Goal: Navigation & Orientation: Find specific page/section

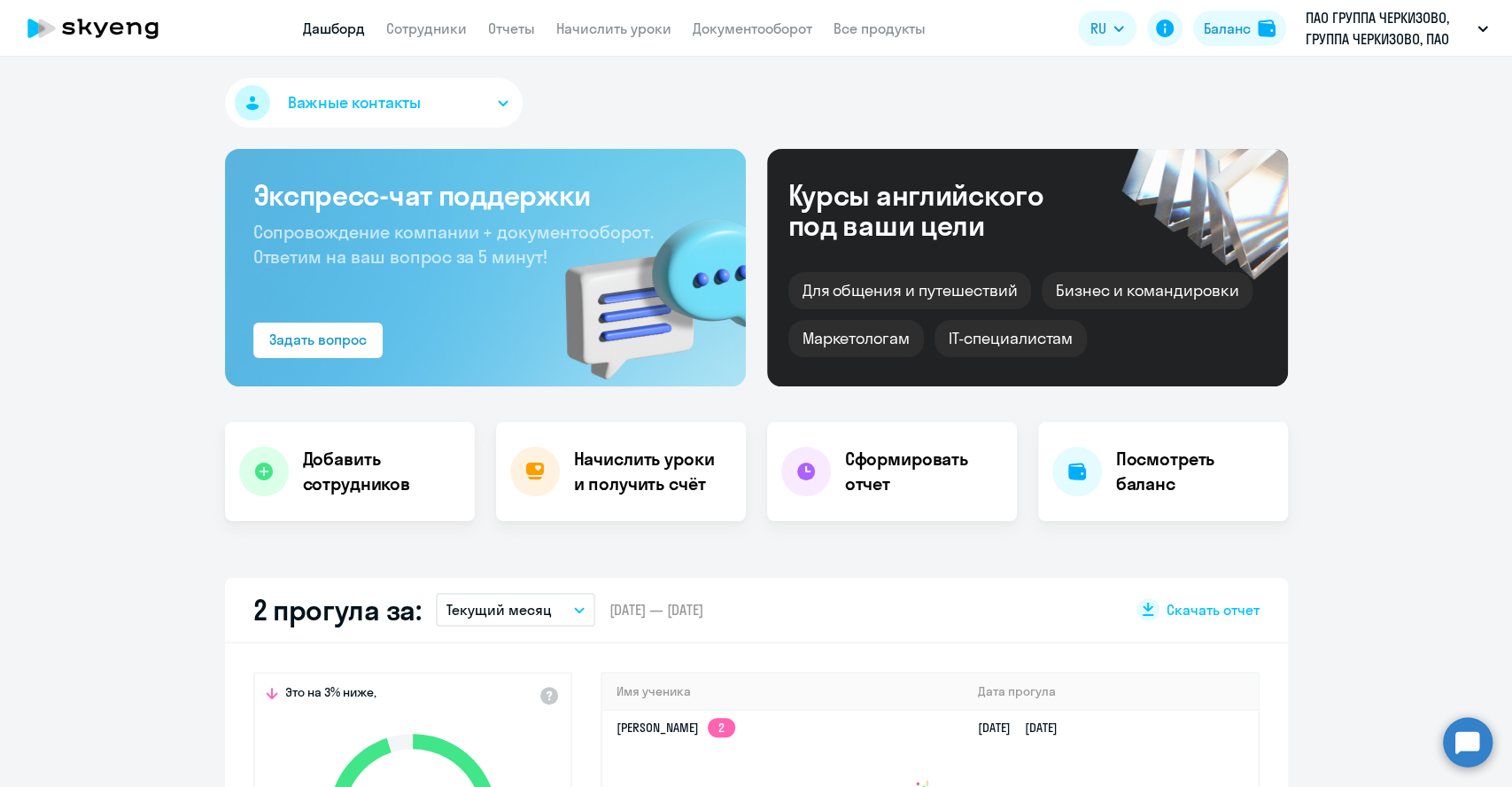
click at [19, 530] on div "Важные контакты Экспресс-чат поддержки Сопровождение компании + документооборот…" at bounding box center [756, 422] width 1512 height 730
select select "30"
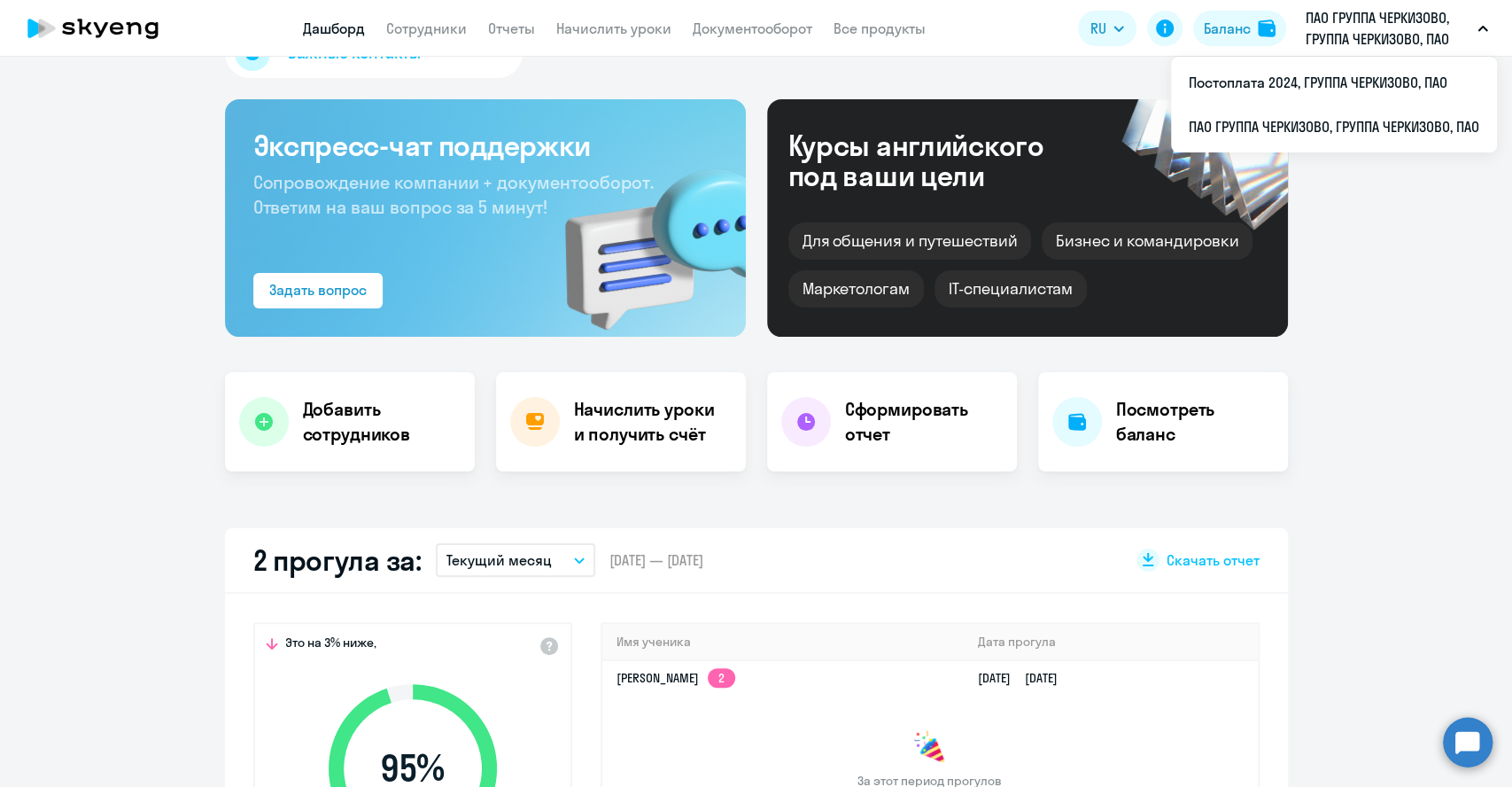
scroll to position [57, 0]
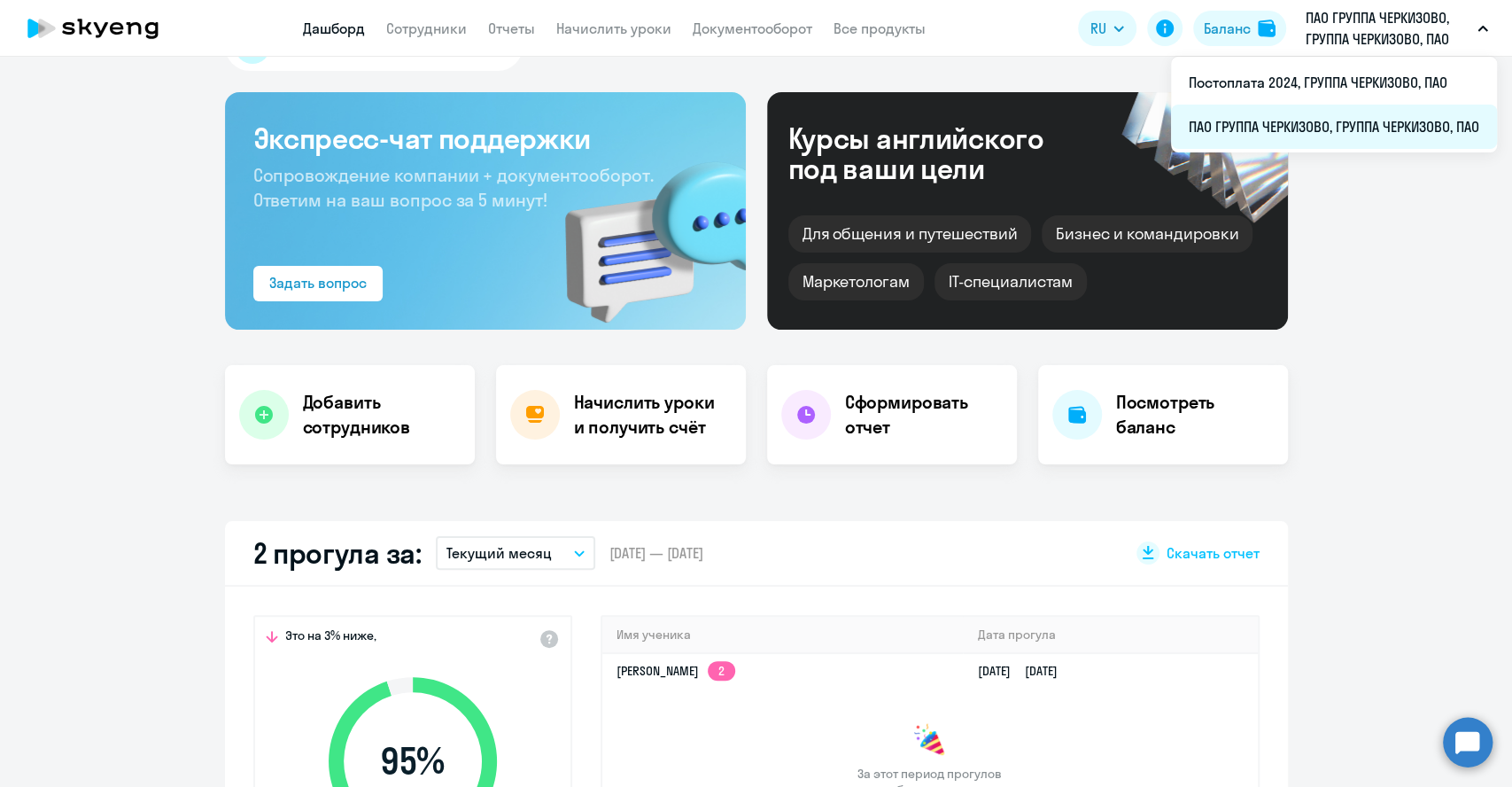
click at [1279, 115] on li "ПАО ГРУППА ЧЕРКИЗОВО, ГРУППА ЧЕРКИЗОВО, ПАО" at bounding box center [1334, 127] width 326 height 44
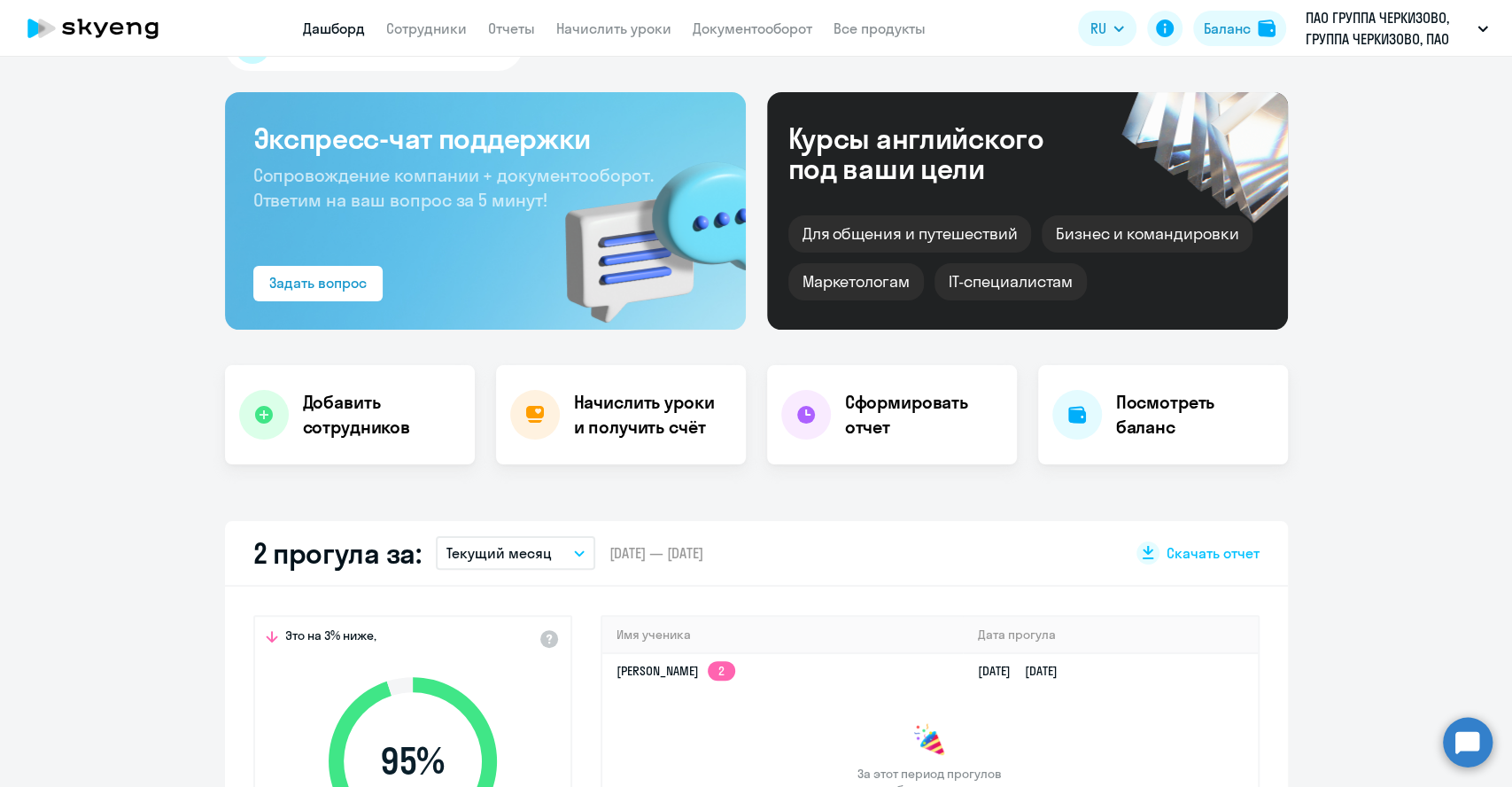
select select "30"
click at [426, 35] on link "Сотрудники" at bounding box center [426, 28] width 81 height 18
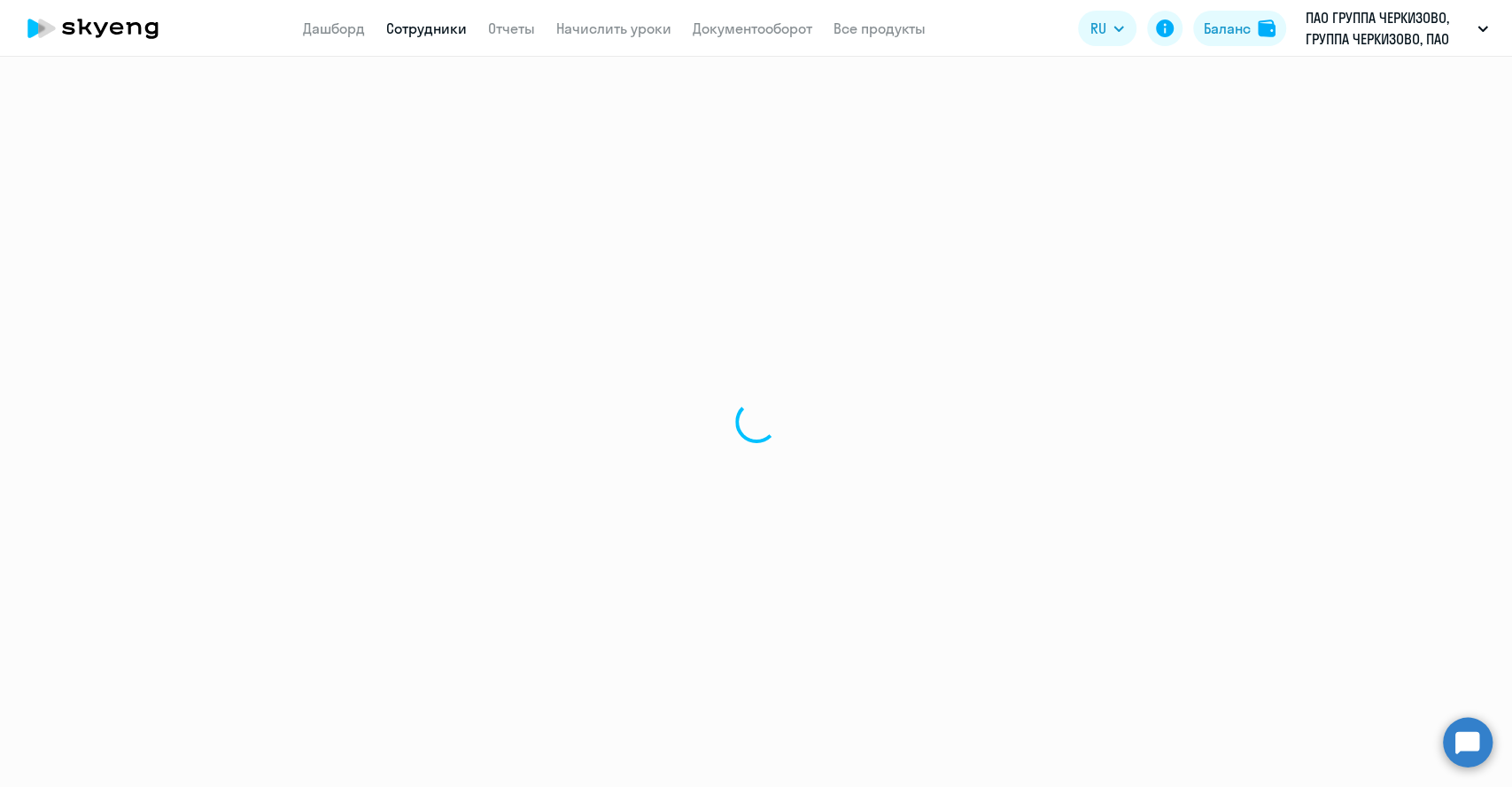
select select "30"
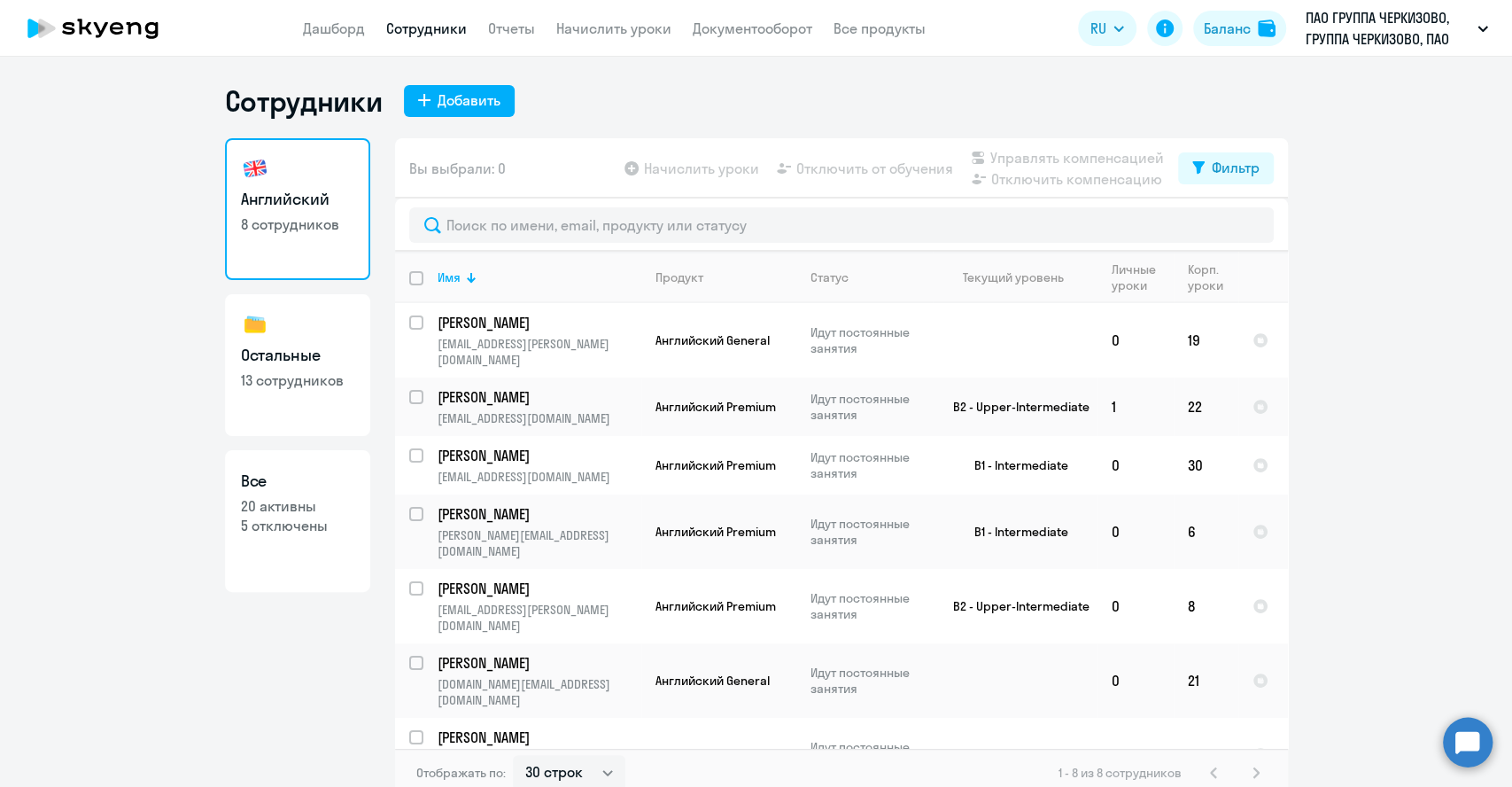
scroll to position [10, 0]
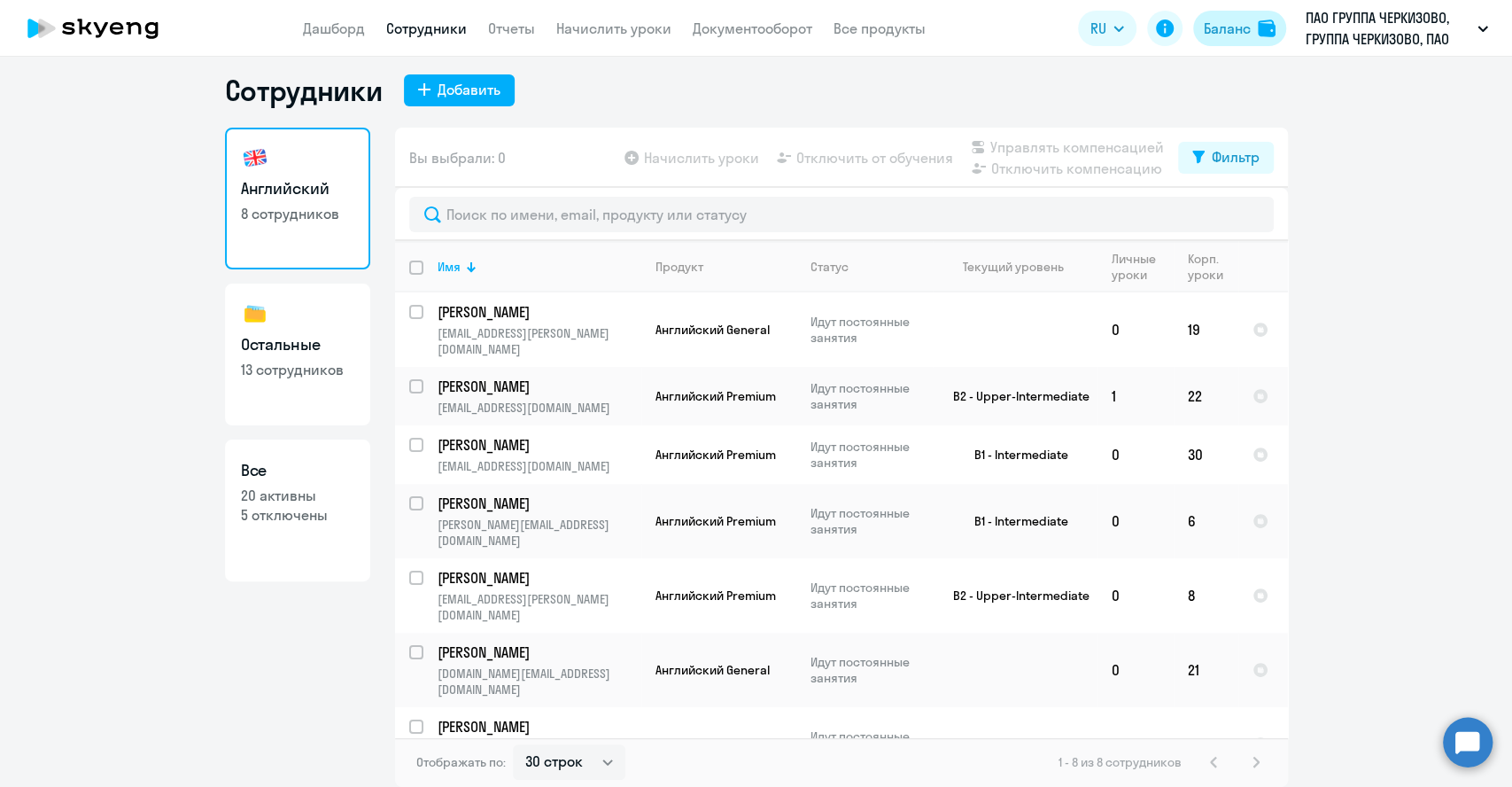
click at [1212, 44] on button "Баланс" at bounding box center [1240, 28] width 93 height 35
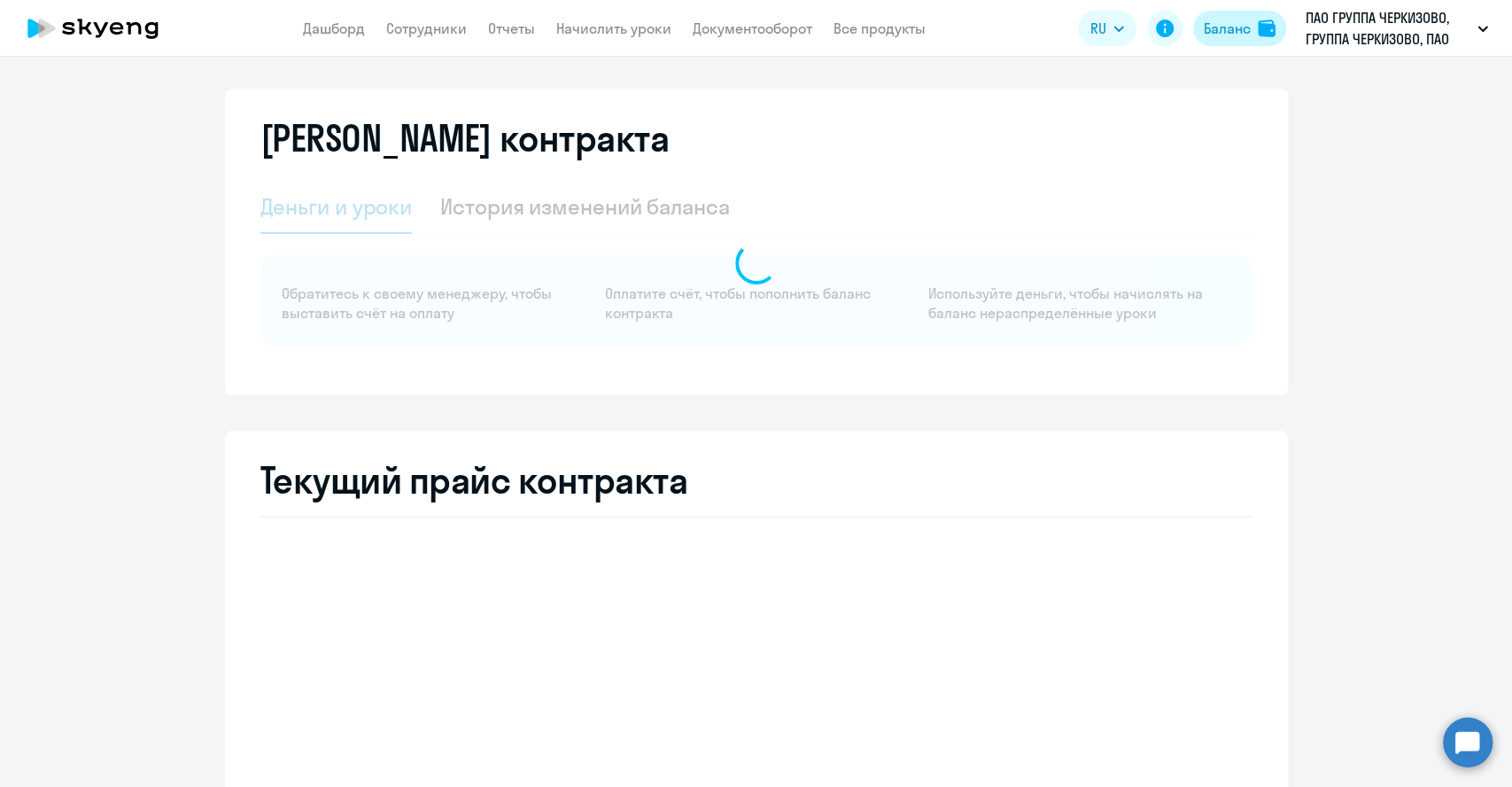
select select "english_adult_not_native_speaker"
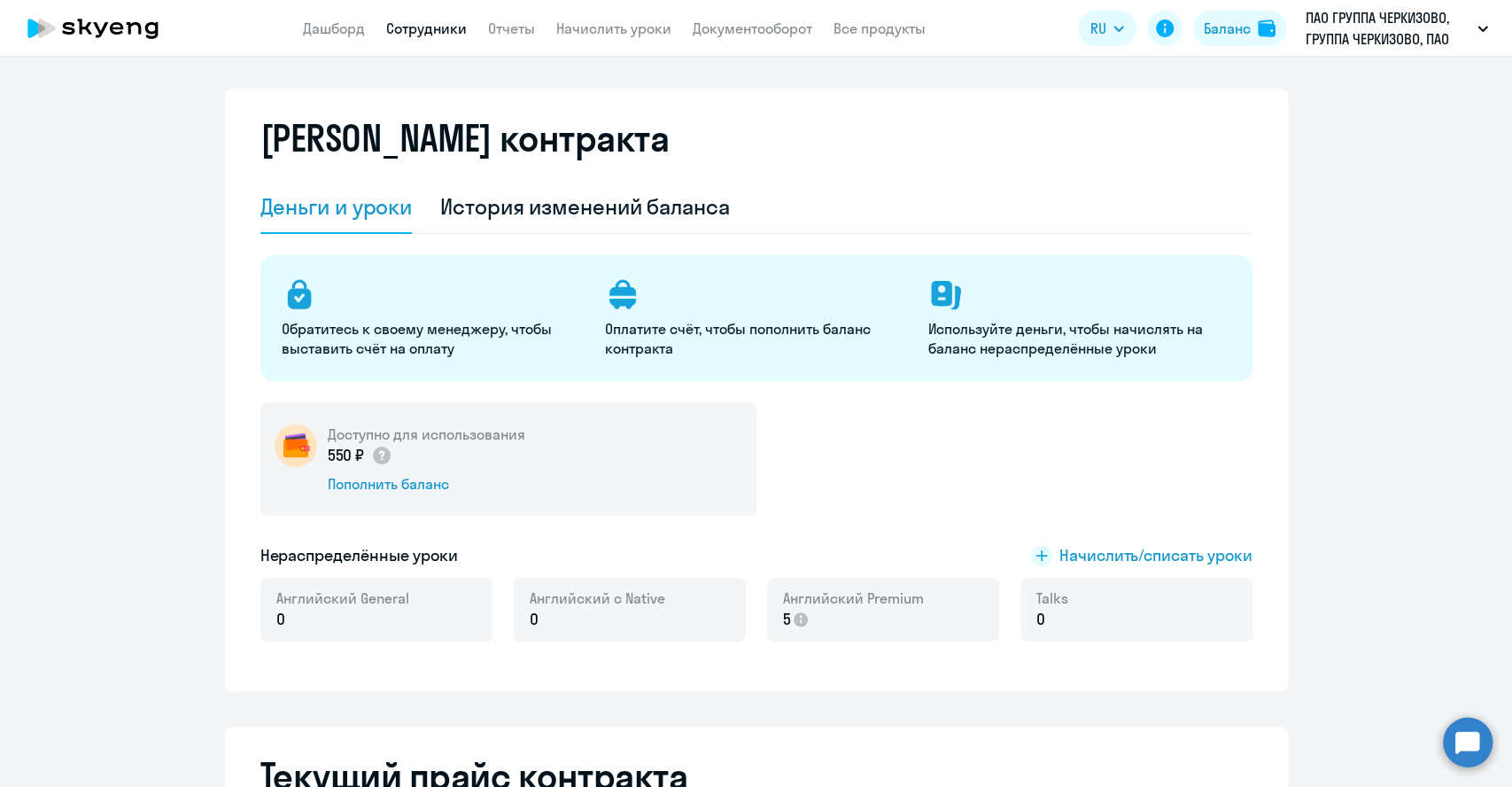
click at [403, 32] on link "Сотрудники" at bounding box center [426, 28] width 81 height 18
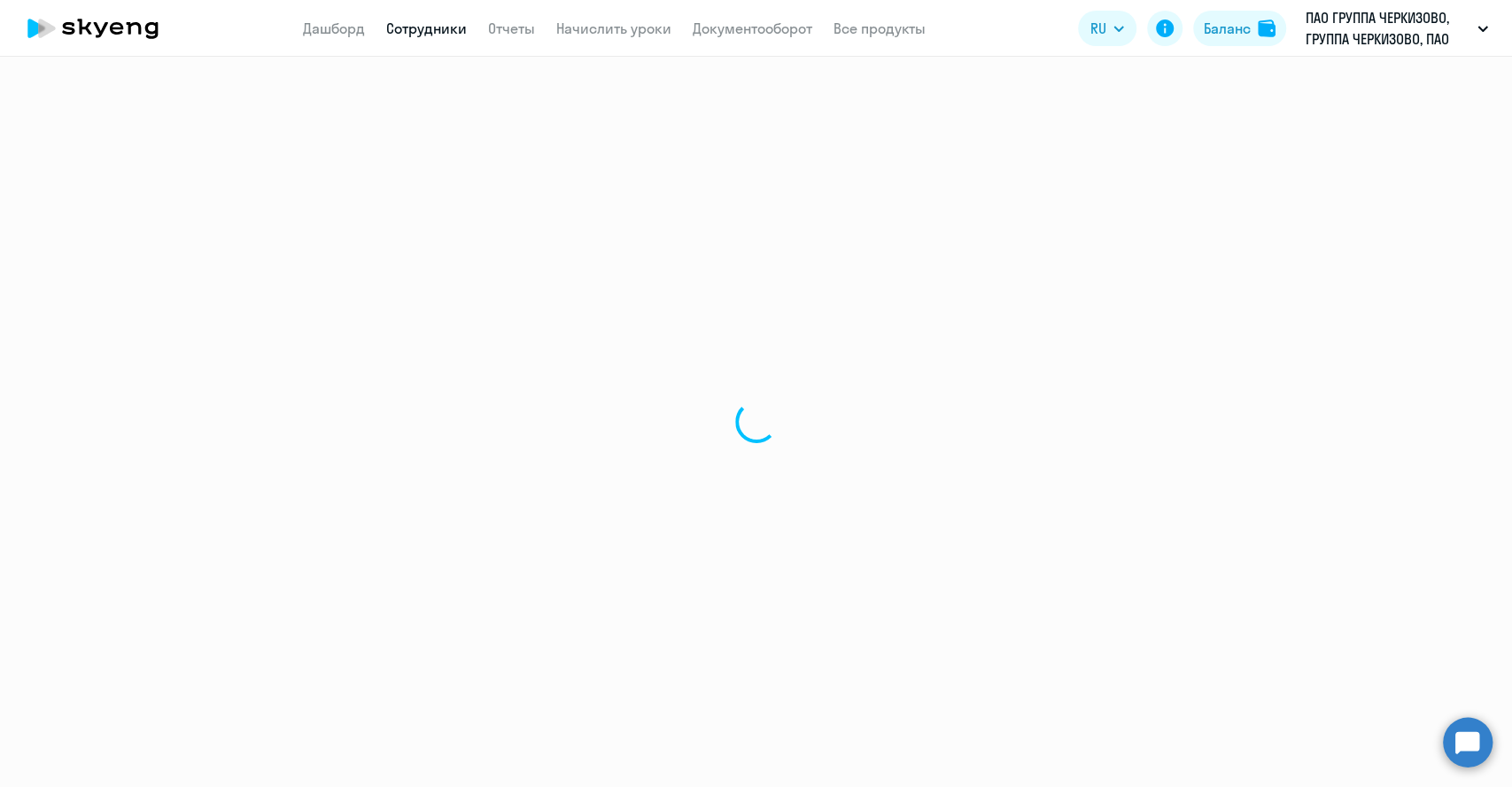
select select "30"
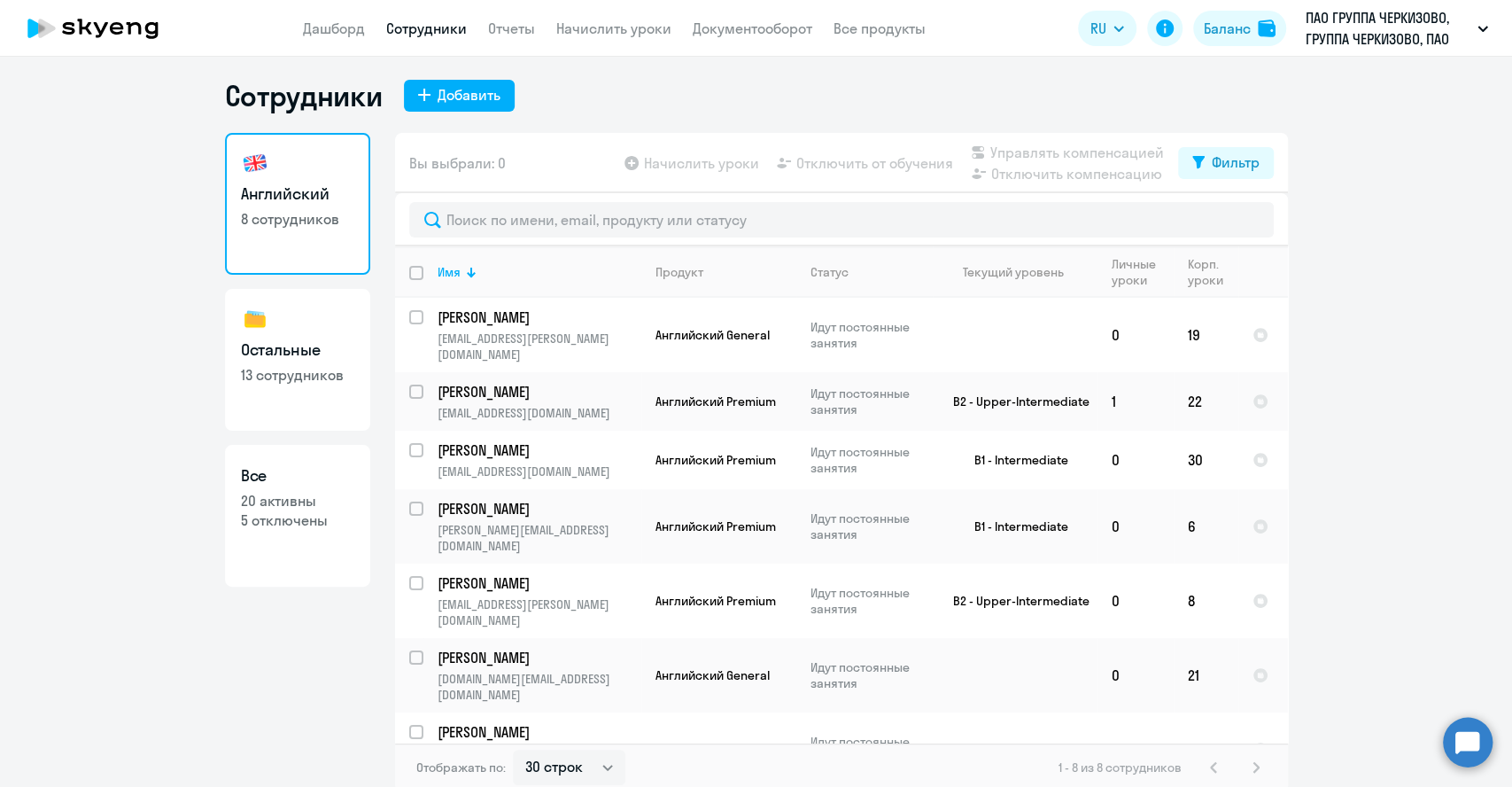
scroll to position [10, 0]
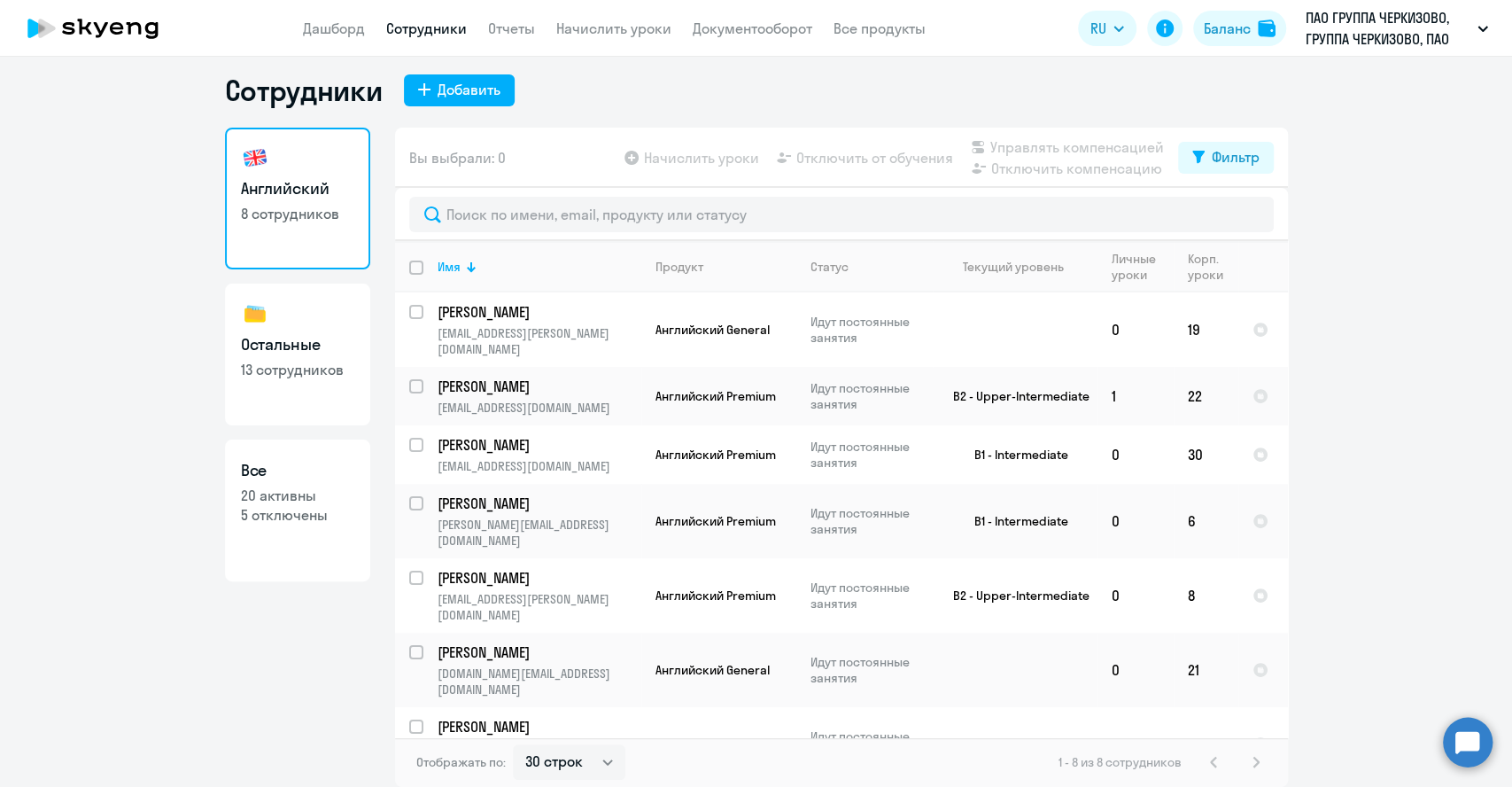
click at [1463, 412] on ng-component "Сотрудники Добавить Английский 8 сотрудников Остальные 13 сотрудников Все 20 ак…" at bounding box center [756, 429] width 1512 height 715
click at [1407, 489] on ng-component "Сотрудники Добавить Английский 8 сотрудников Остальные 13 сотрудников Все 20 ак…" at bounding box center [756, 429] width 1512 height 715
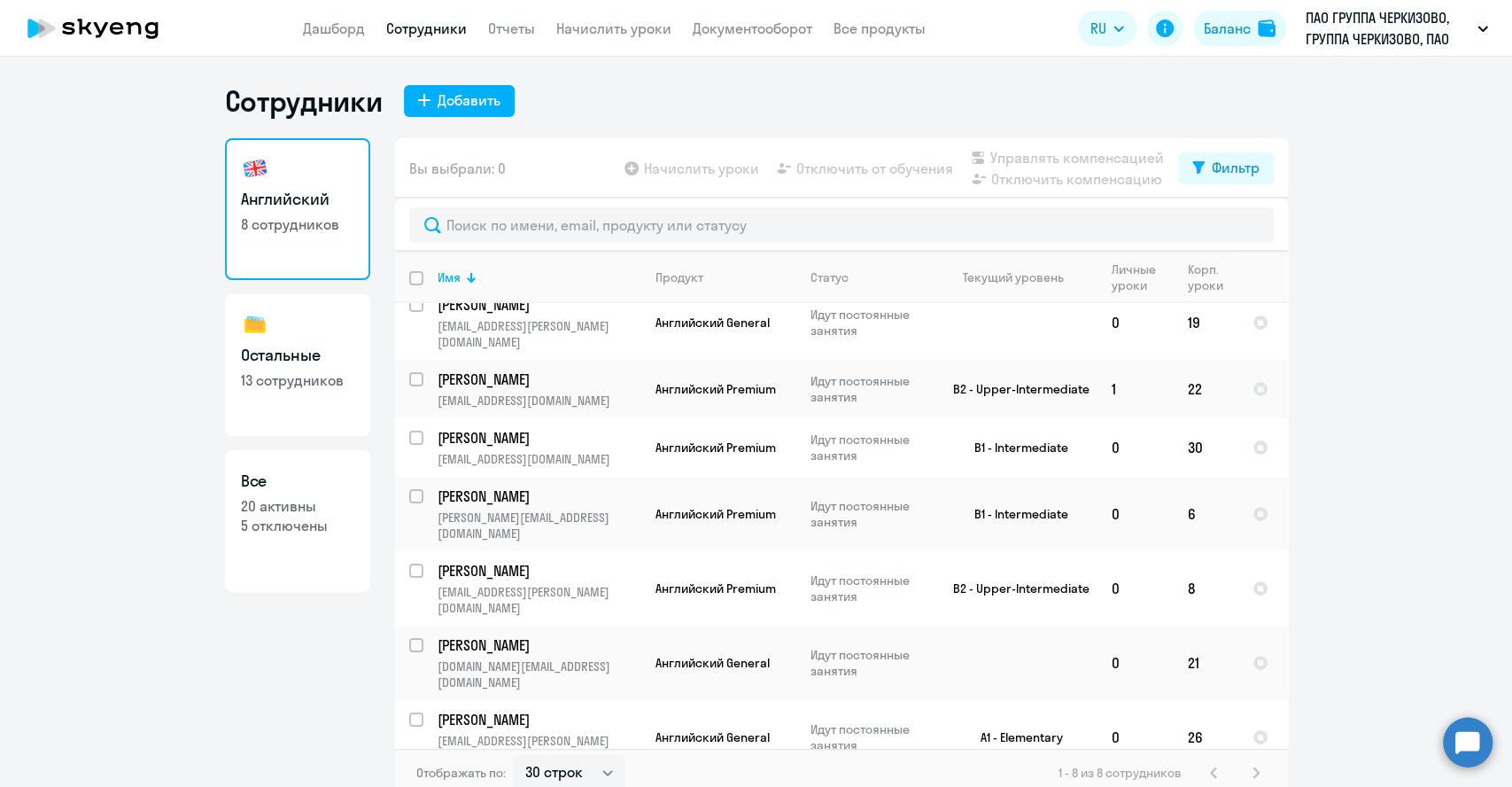
scroll to position [21, 0]
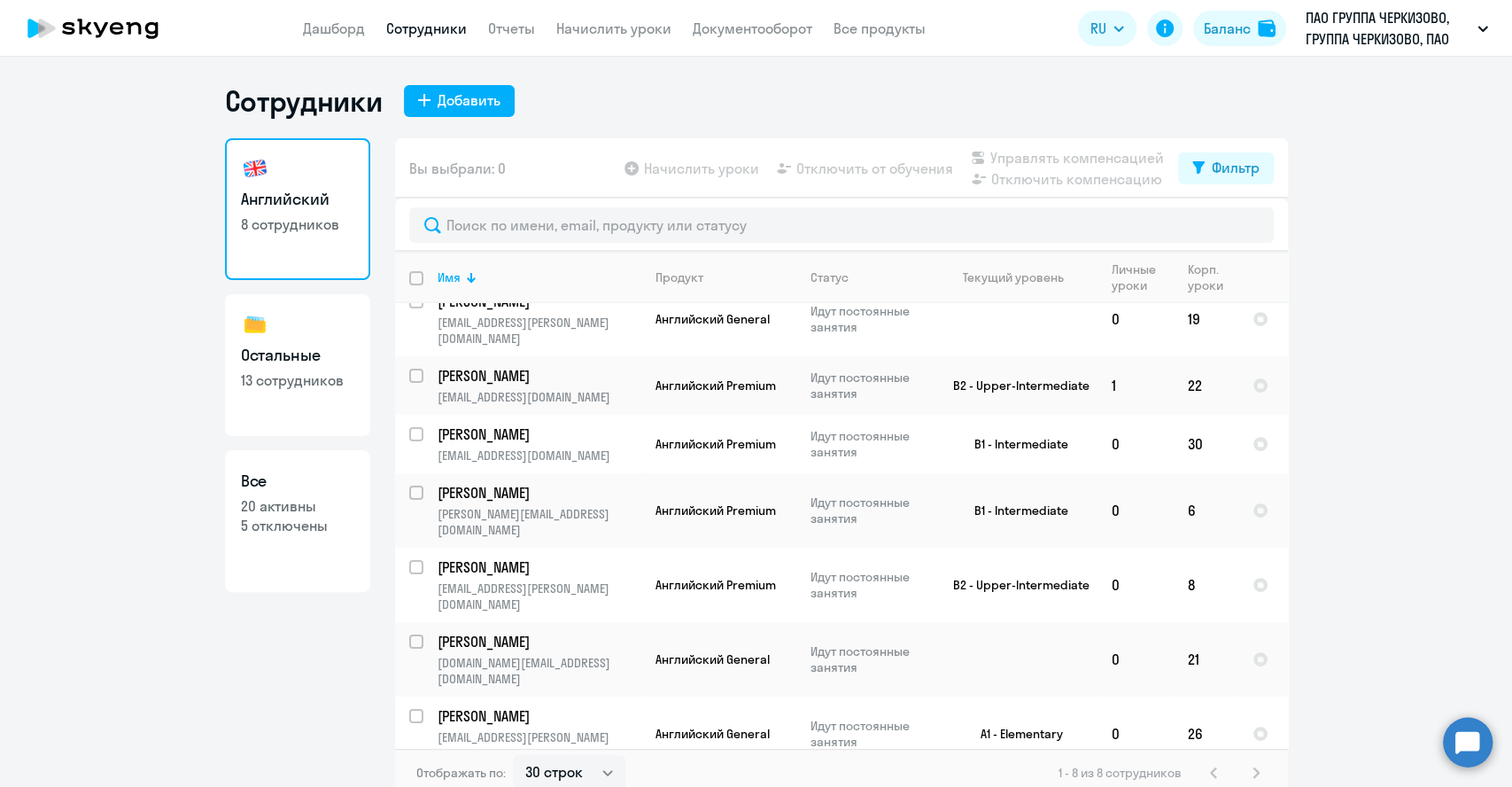
click at [422, 32] on link "Сотрудники" at bounding box center [426, 28] width 81 height 18
